Goal: Navigation & Orientation: Find specific page/section

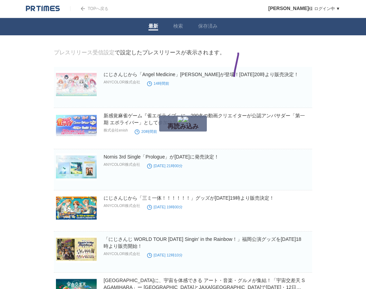
drag, startPoint x: 234, startPoint y: 84, endPoint x: 235, endPoint y: 73, distance: 11.5
drag, startPoint x: 38, startPoint y: 128, endPoint x: 44, endPoint y: 102, distance: 26.2
